Goal: Task Accomplishment & Management: Complete application form

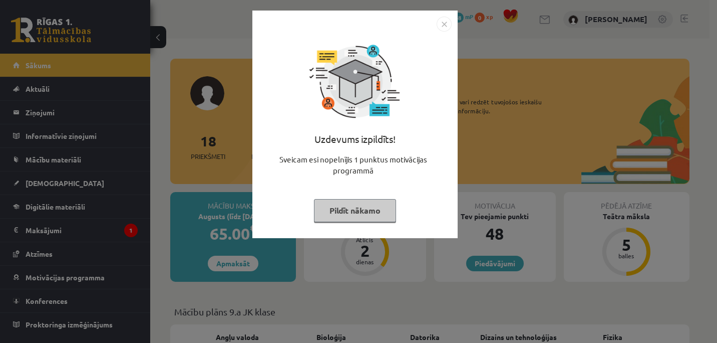
drag, startPoint x: 441, startPoint y: 23, endPoint x: 448, endPoint y: 20, distance: 8.3
click at [441, 23] on img "Close" at bounding box center [444, 24] width 15 height 15
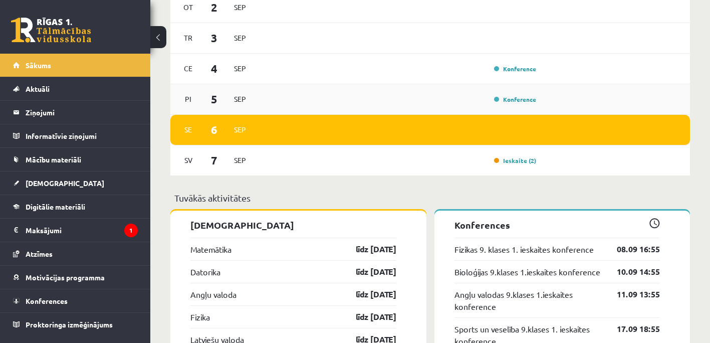
scroll to position [852, 0]
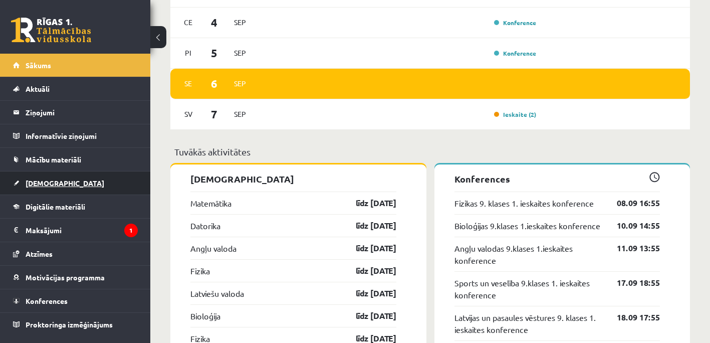
click at [41, 184] on span "[DEMOGRAPHIC_DATA]" at bounding box center [65, 182] width 79 height 9
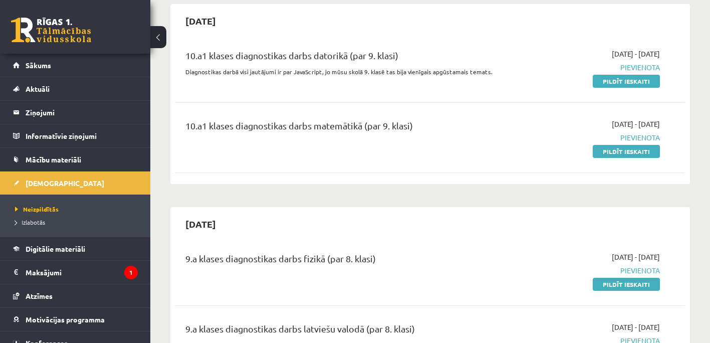
scroll to position [100, 0]
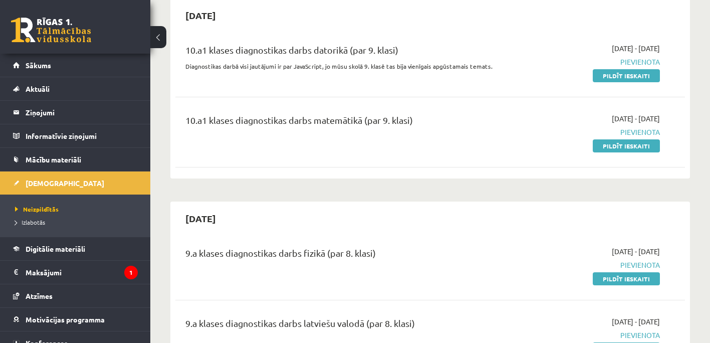
drag, startPoint x: 635, startPoint y: 145, endPoint x: 404, endPoint y: 43, distance: 252.1
click at [635, 145] on link "Pildīt ieskaiti" at bounding box center [626, 145] width 67 height 13
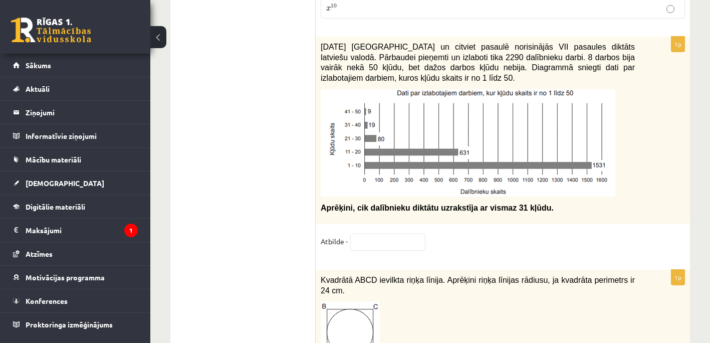
scroll to position [4308, 0]
click at [373, 238] on input "text" at bounding box center [387, 241] width 75 height 17
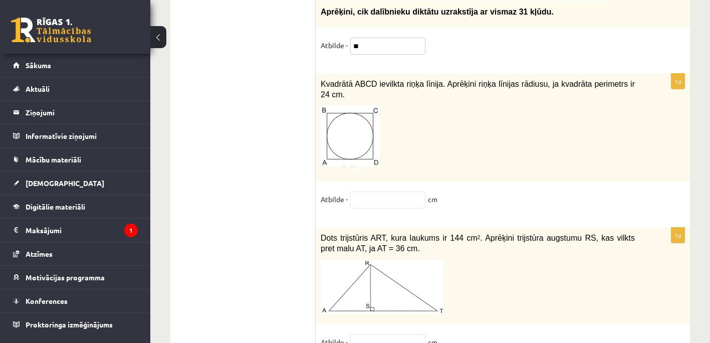
scroll to position [4509, 0]
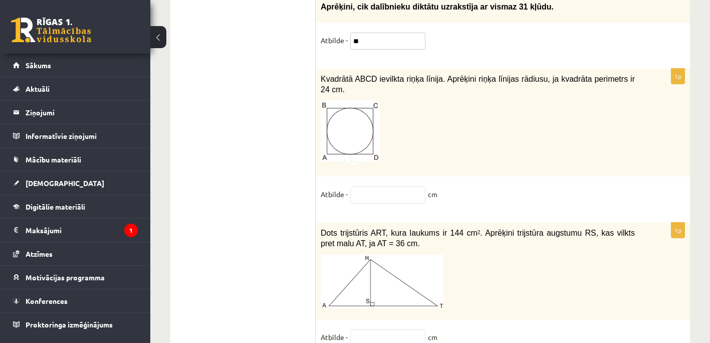
type input "**"
click at [380, 188] on input "text" at bounding box center [387, 194] width 75 height 17
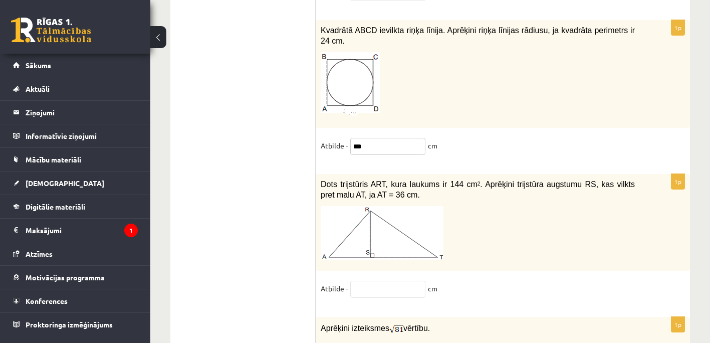
scroll to position [4609, 0]
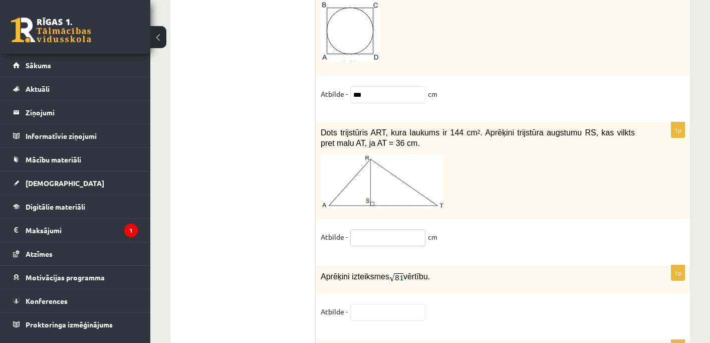
click at [369, 232] on input "text" at bounding box center [387, 237] width 75 height 17
click at [371, 86] on input "***" at bounding box center [387, 94] width 75 height 17
type input "*"
click at [368, 229] on input "text" at bounding box center [387, 237] width 75 height 17
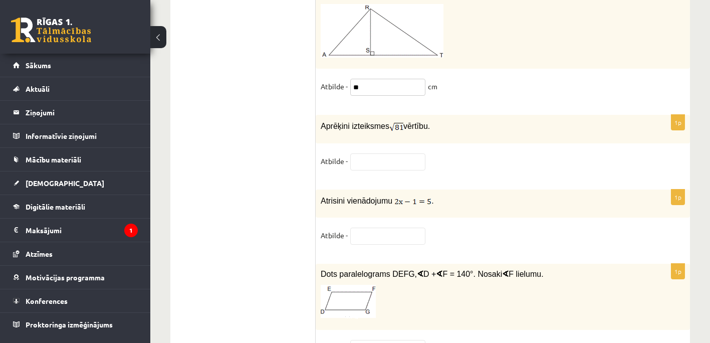
type input "**"
click at [374, 157] on input "text" at bounding box center [387, 161] width 75 height 17
type input "*"
click at [370, 227] on input "text" at bounding box center [387, 235] width 75 height 17
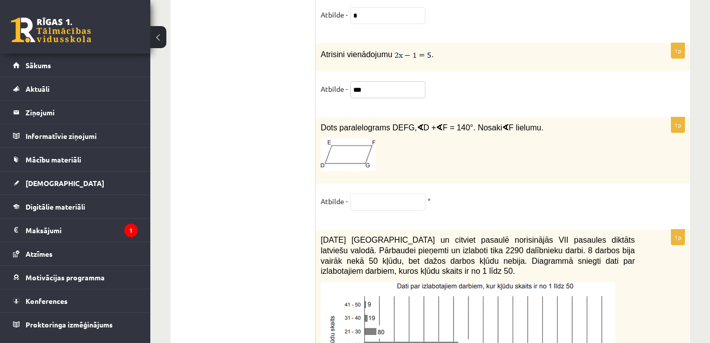
scroll to position [4910, 0]
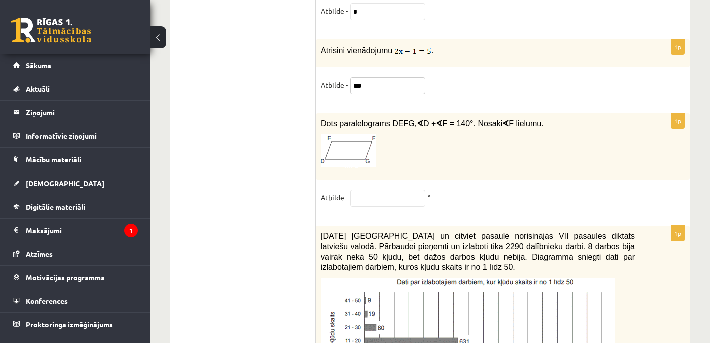
type input "***"
click at [378, 191] on input "text" at bounding box center [387, 197] width 75 height 17
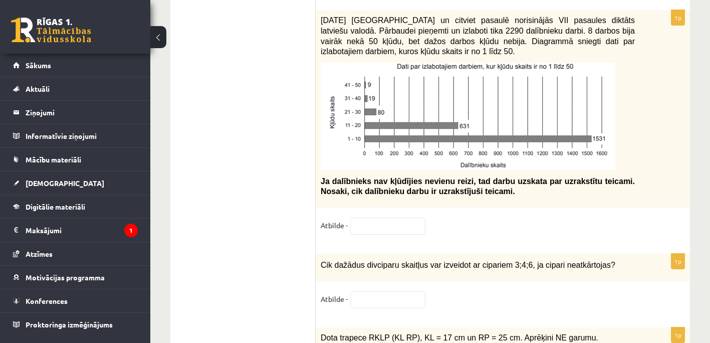
scroll to position [5098, 0]
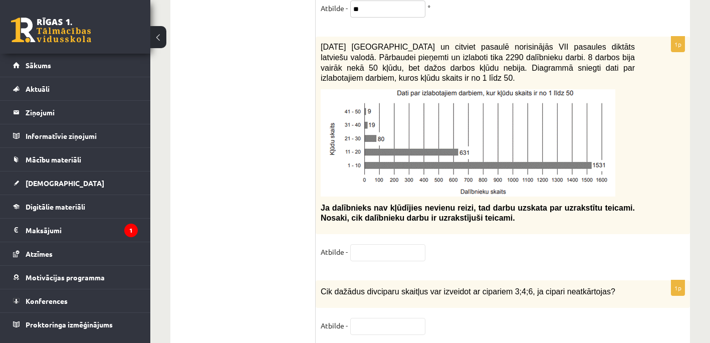
type input "**"
click at [377, 245] on input "text" at bounding box center [387, 252] width 75 height 17
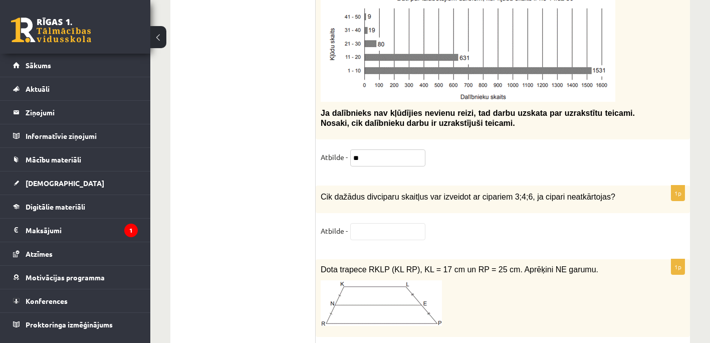
scroll to position [5199, 0]
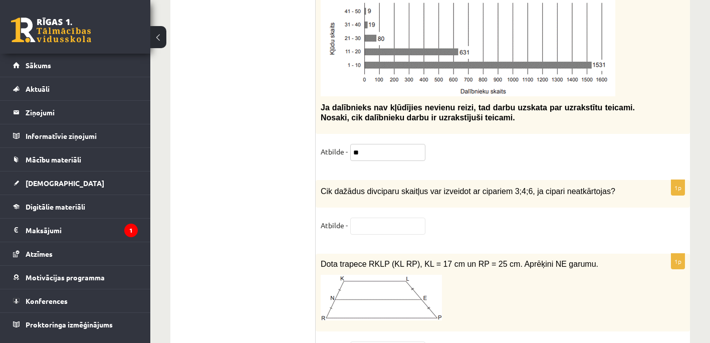
type input "**"
click at [365, 217] on input "text" at bounding box center [387, 225] width 75 height 17
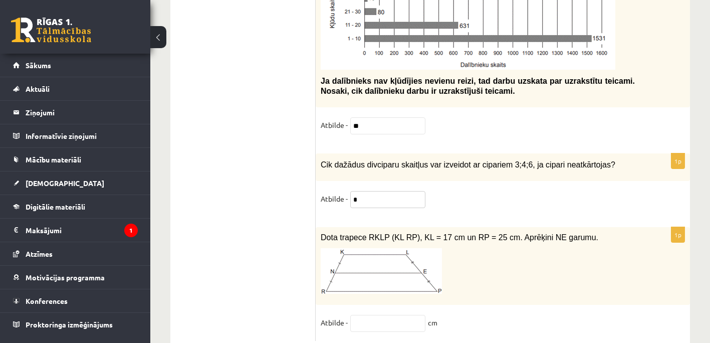
scroll to position [5249, 0]
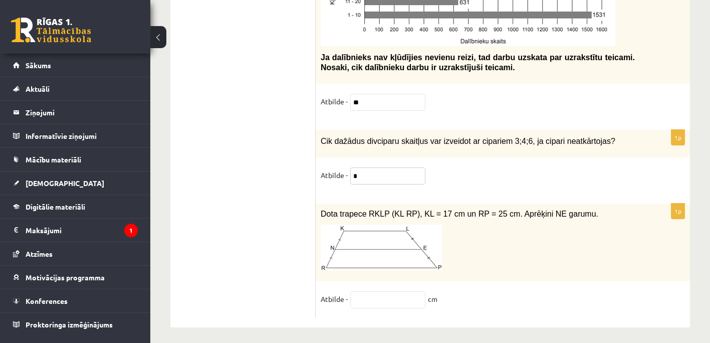
type input "*"
click at [373, 295] on input "text" at bounding box center [387, 299] width 75 height 17
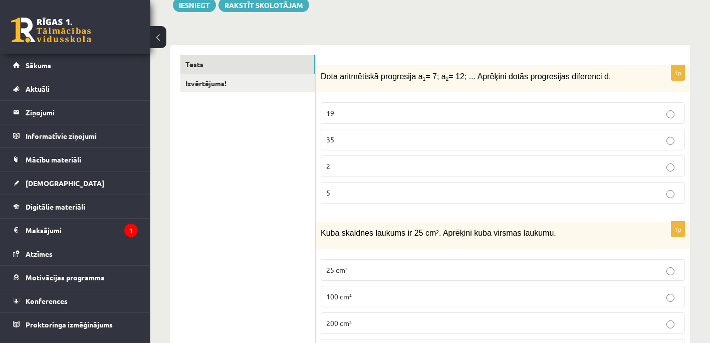
scroll to position [100, 0]
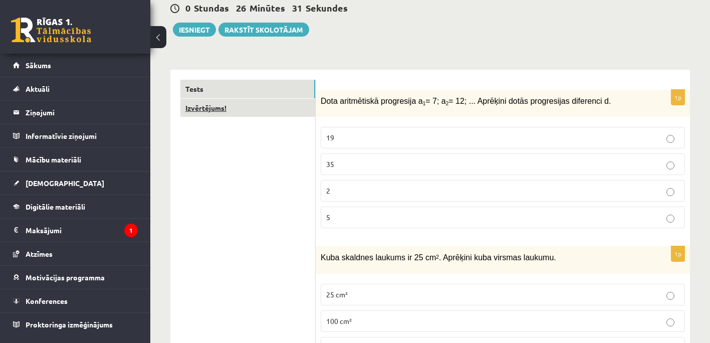
type input "**"
click at [209, 108] on link "Izvērtējums!" at bounding box center [247, 108] width 135 height 19
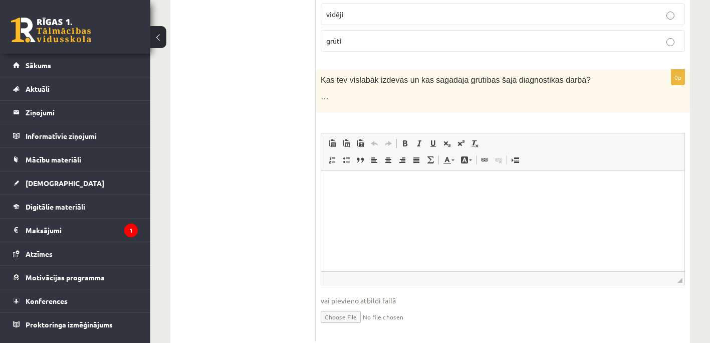
scroll to position [250, 0]
click at [334, 189] on p "Editor, wiswyg-editor-user-answer-47024899616340" at bounding box center [502, 184] width 343 height 11
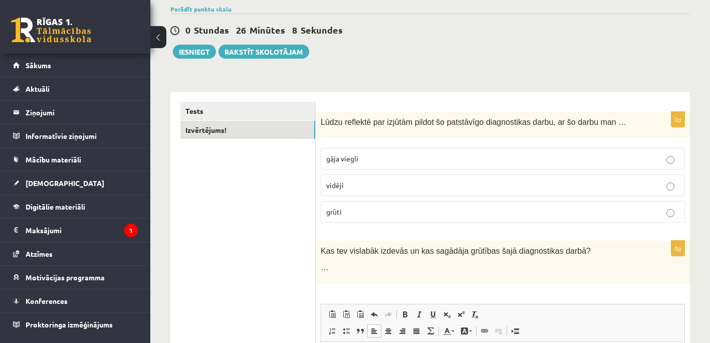
scroll to position [0, 0]
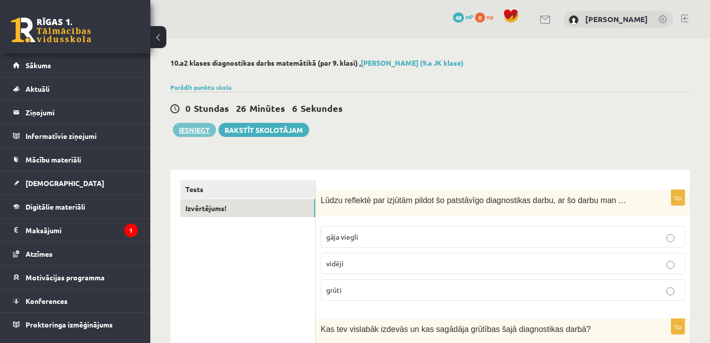
click at [197, 129] on button "Iesniegt" at bounding box center [194, 130] width 43 height 14
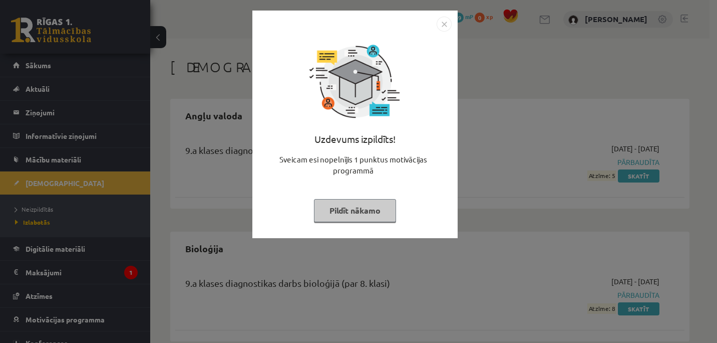
click at [445, 21] on img "Close" at bounding box center [444, 24] width 15 height 15
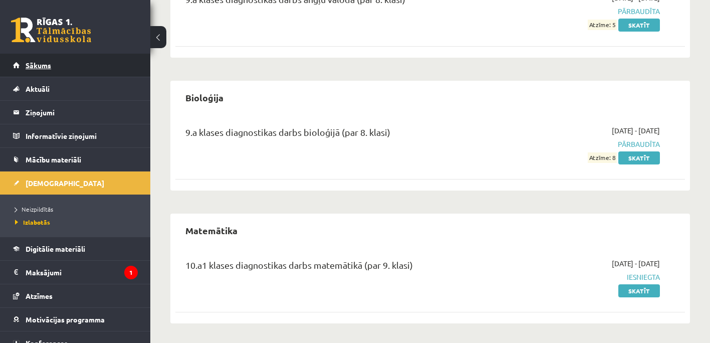
click at [48, 68] on span "Sākums" at bounding box center [39, 65] width 26 height 9
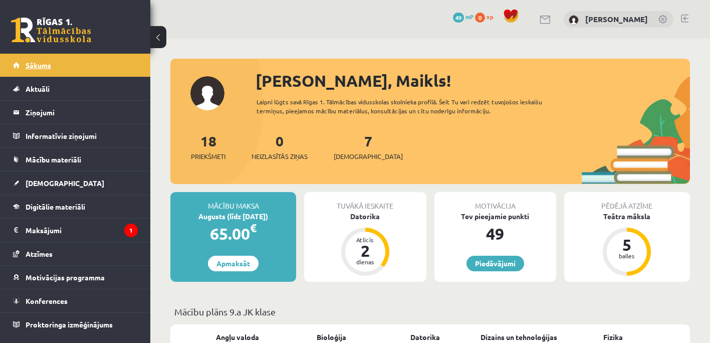
click at [54, 65] on link "Sākums" at bounding box center [75, 65] width 125 height 23
